Goal: Task Accomplishment & Management: Use online tool/utility

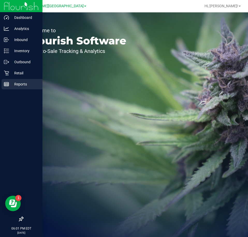
click at [10, 84] on p "Reports" at bounding box center [24, 84] width 31 height 6
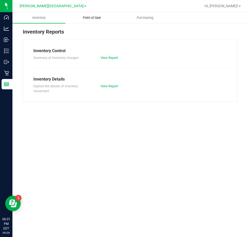
click at [94, 16] on span "Point of Sale" at bounding box center [92, 18] width 32 height 5
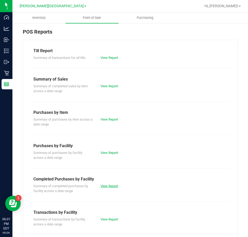
click at [114, 187] on link "View Report" at bounding box center [109, 186] width 18 height 4
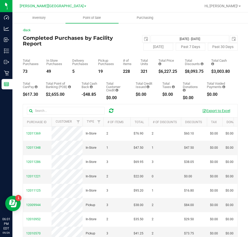
click at [215, 109] on button "Export to Excel" at bounding box center [216, 111] width 35 height 9
